Goal: Find specific page/section: Find specific page/section

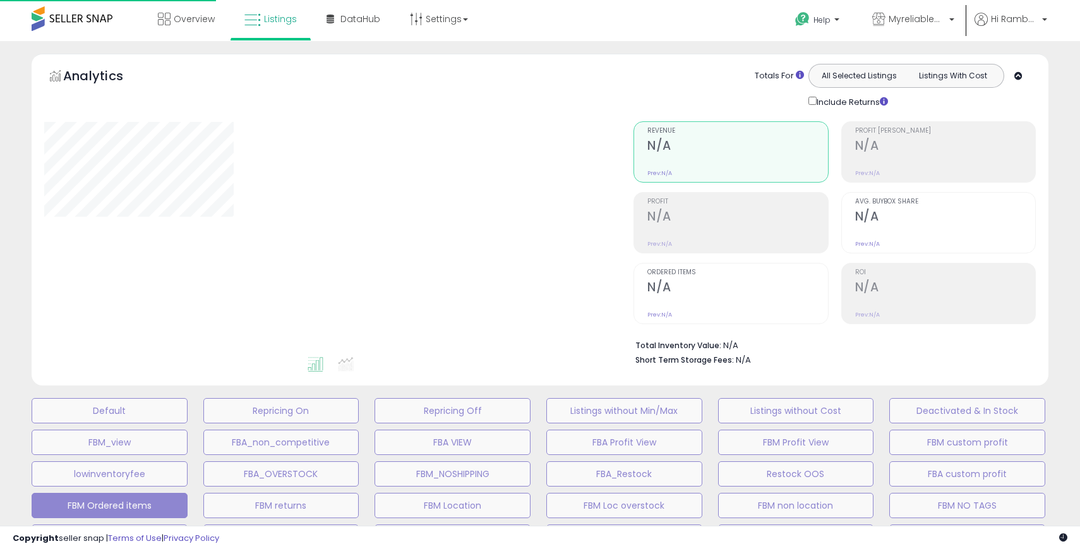
type input "*****"
select select "**"
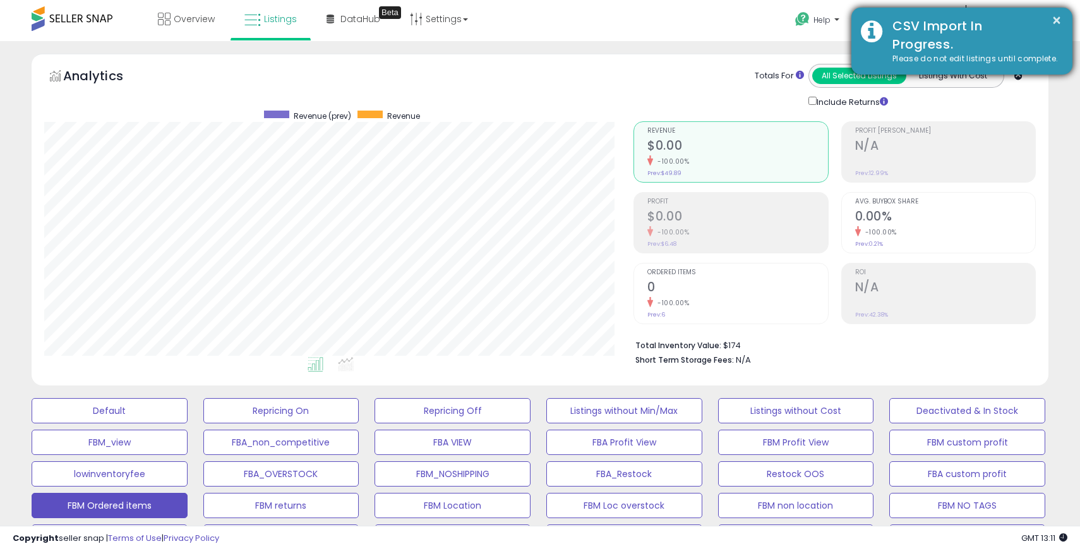
scroll to position [259, 589]
click at [1053, 18] on button "×" at bounding box center [1057, 21] width 10 height 16
